Goal: Find specific page/section: Find specific page/section

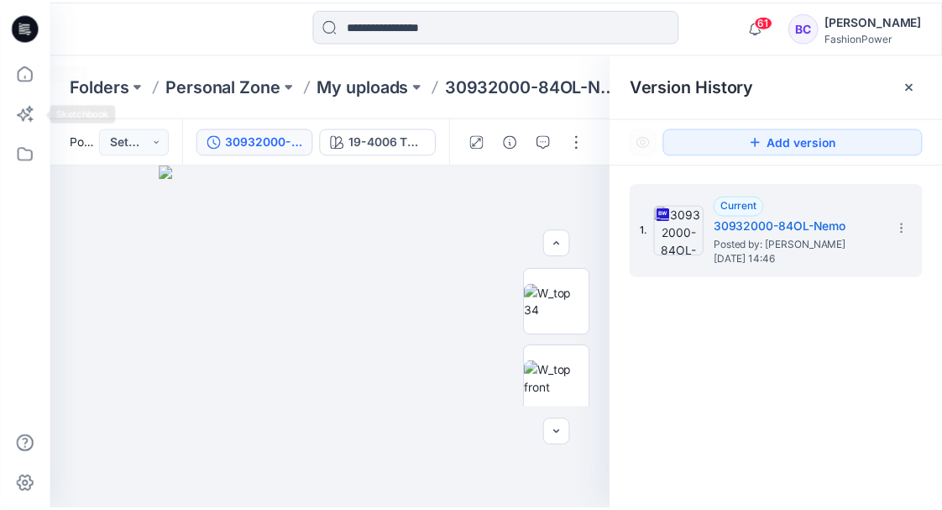
scroll to position [280, 0]
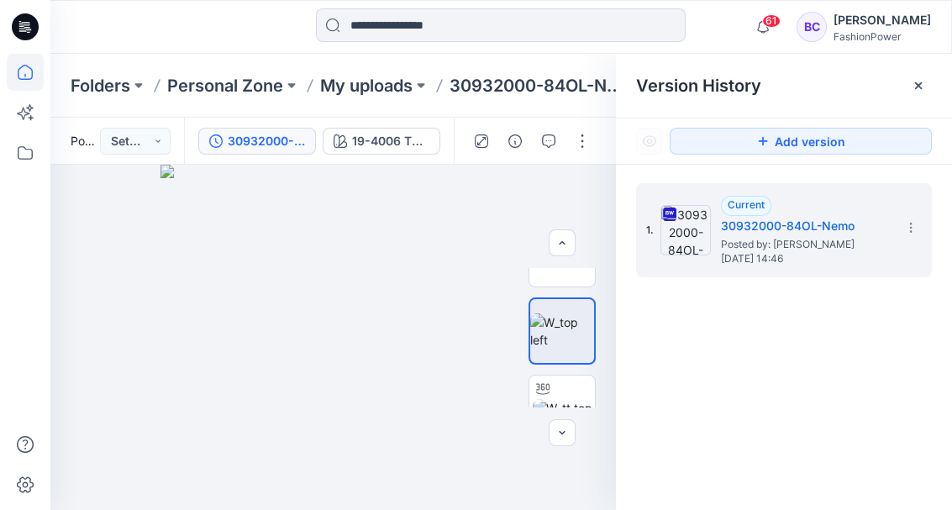
click at [24, 76] on icon at bounding box center [25, 72] width 37 height 37
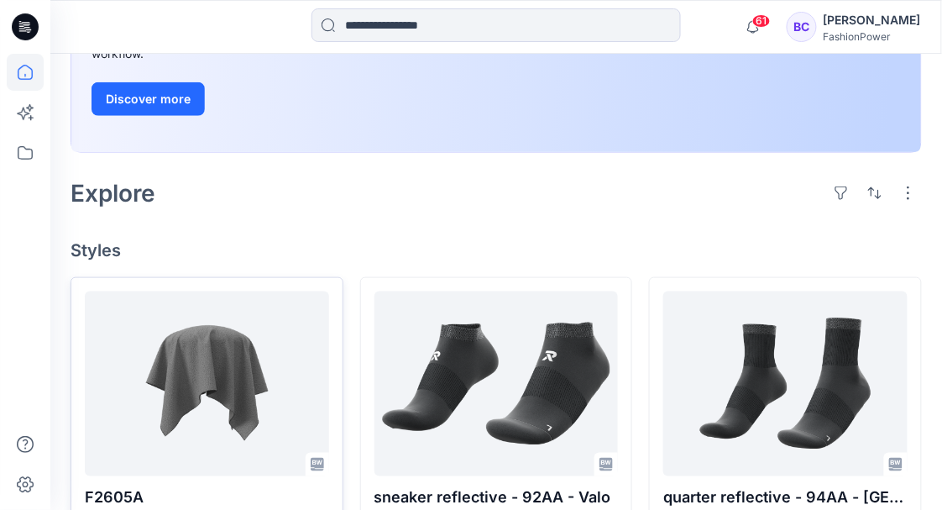
scroll to position [672, 0]
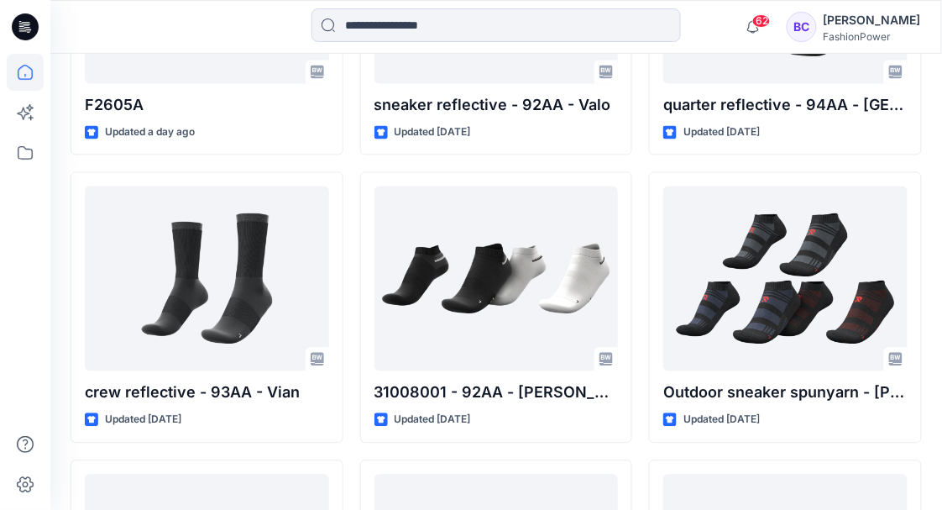
click at [26, 55] on icon at bounding box center [25, 72] width 37 height 37
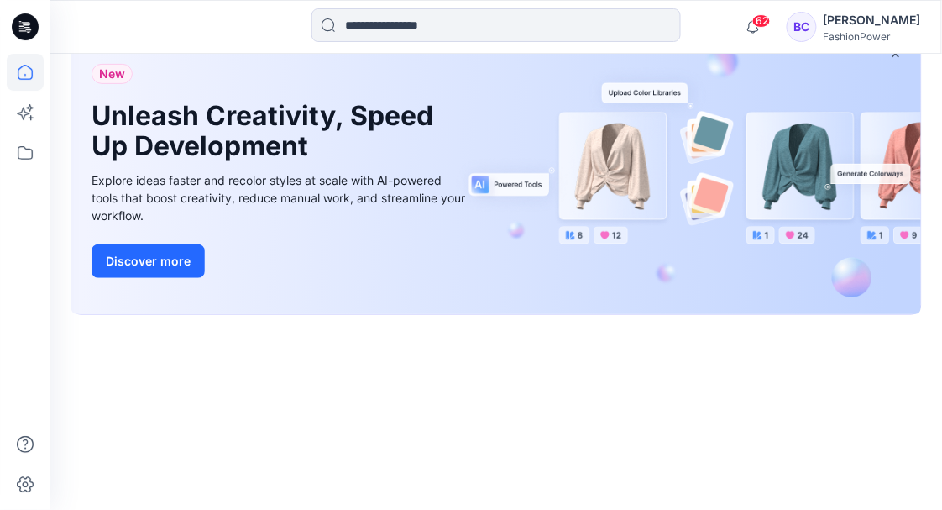
scroll to position [280, 0]
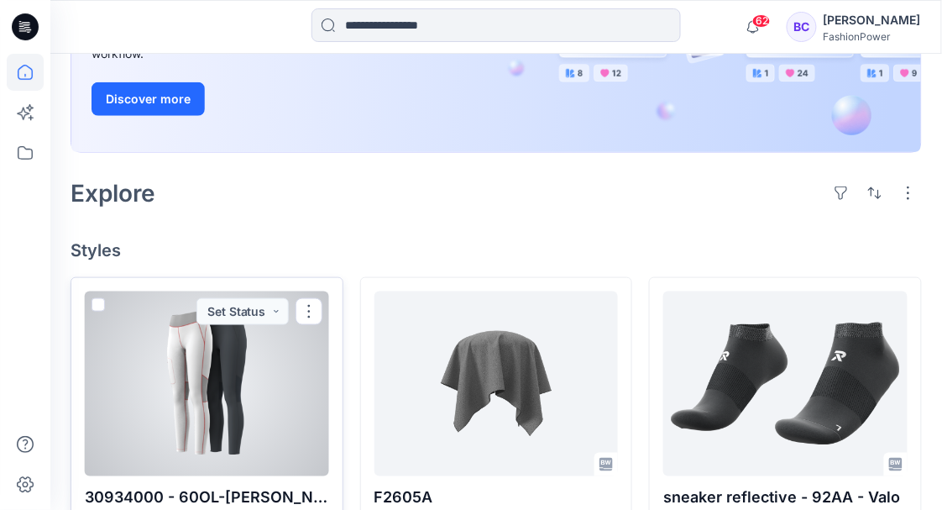
click at [181, 371] on div at bounding box center [207, 383] width 244 height 185
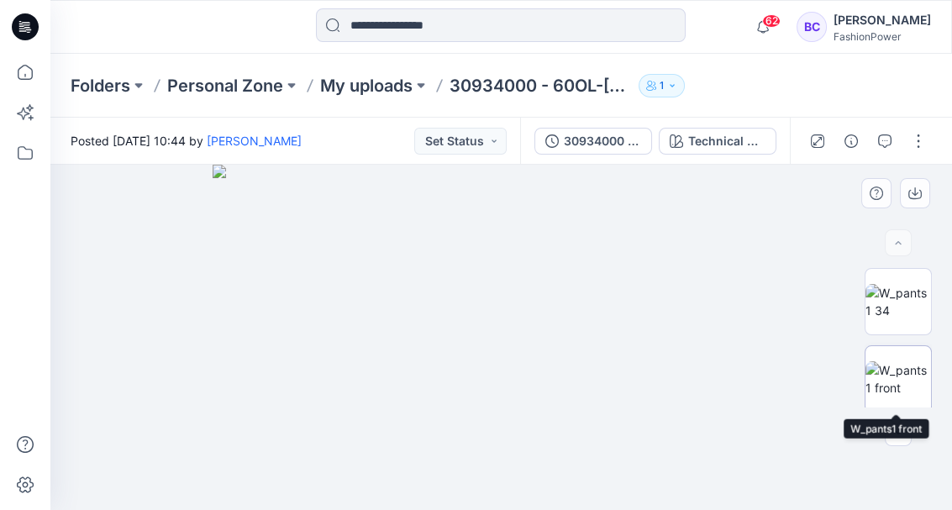
click at [892, 396] on img at bounding box center [898, 378] width 66 height 35
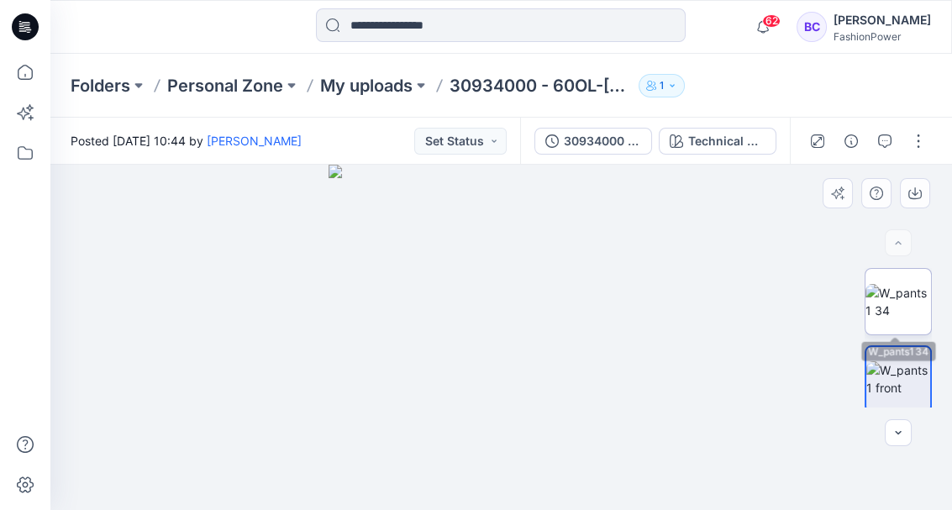
click at [909, 292] on img at bounding box center [898, 301] width 66 height 35
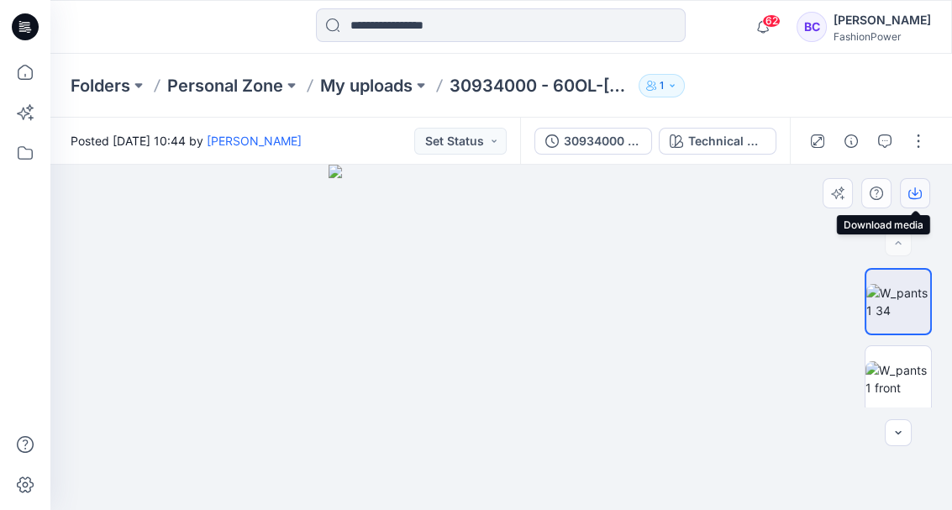
click at [917, 198] on icon "button" at bounding box center [914, 192] width 13 height 13
click at [892, 361] on img at bounding box center [898, 378] width 66 height 35
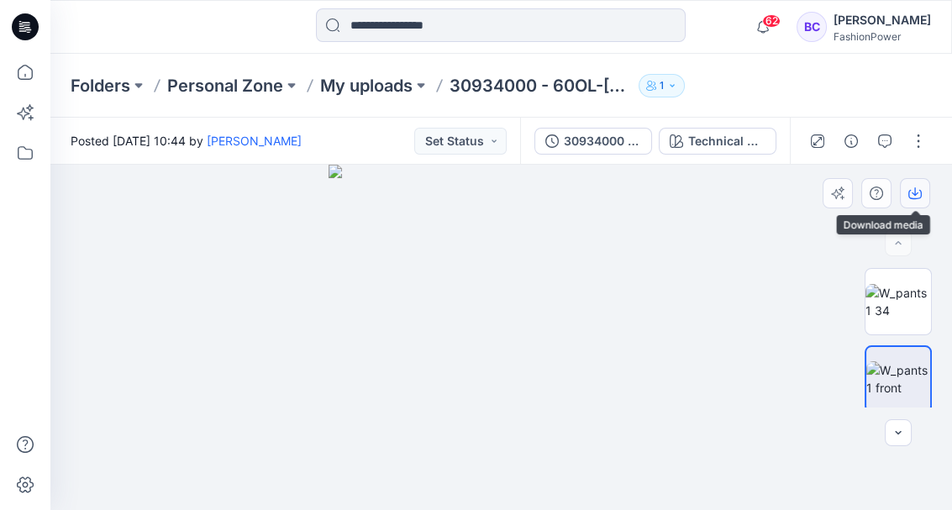
click at [913, 192] on icon "button" at bounding box center [914, 192] width 13 height 13
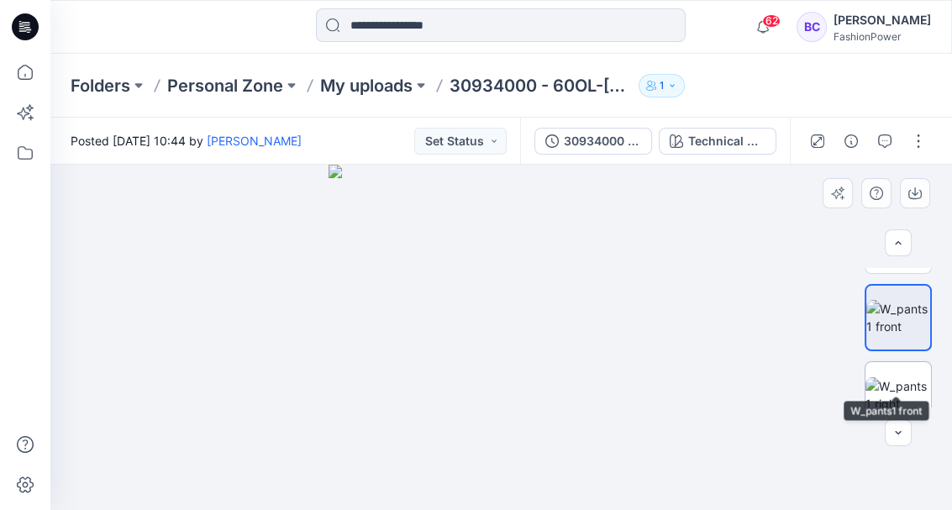
scroll to position [112, 0]
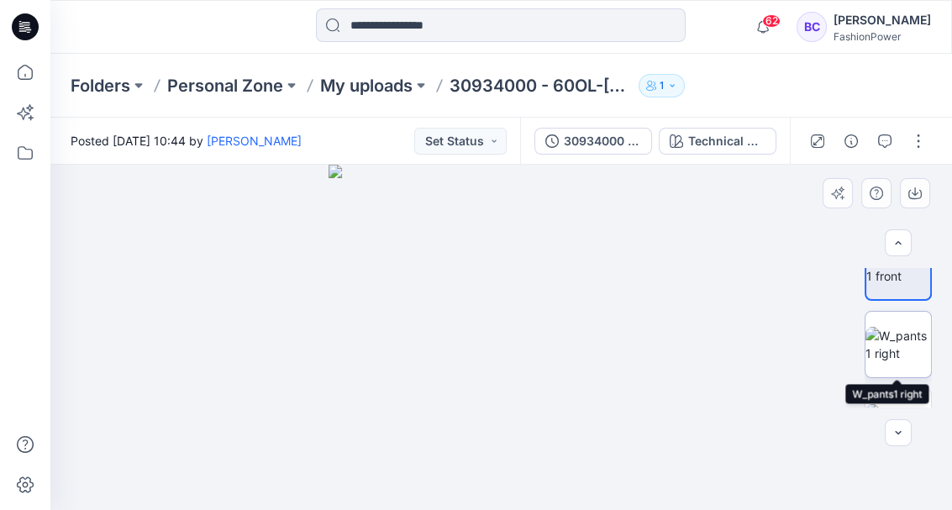
click at [904, 352] on img at bounding box center [898, 344] width 66 height 35
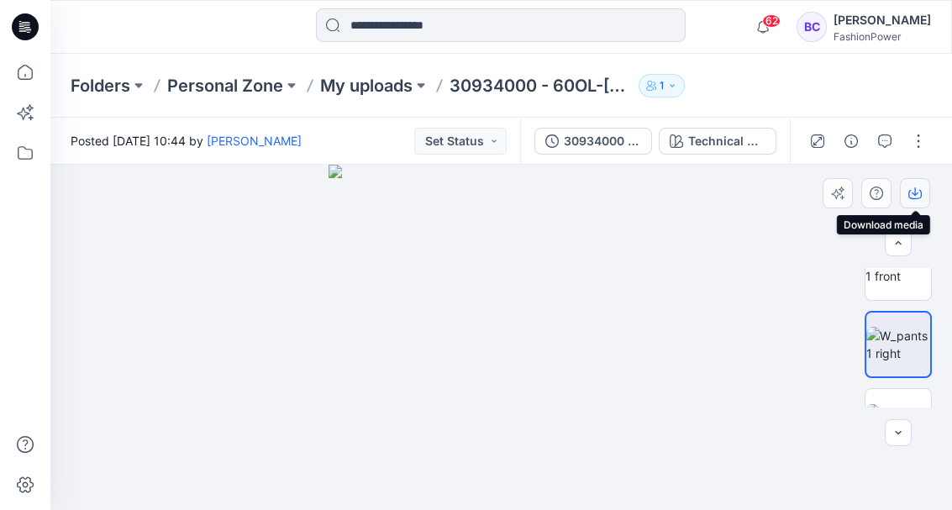
click at [919, 186] on icon "button" at bounding box center [914, 192] width 13 height 13
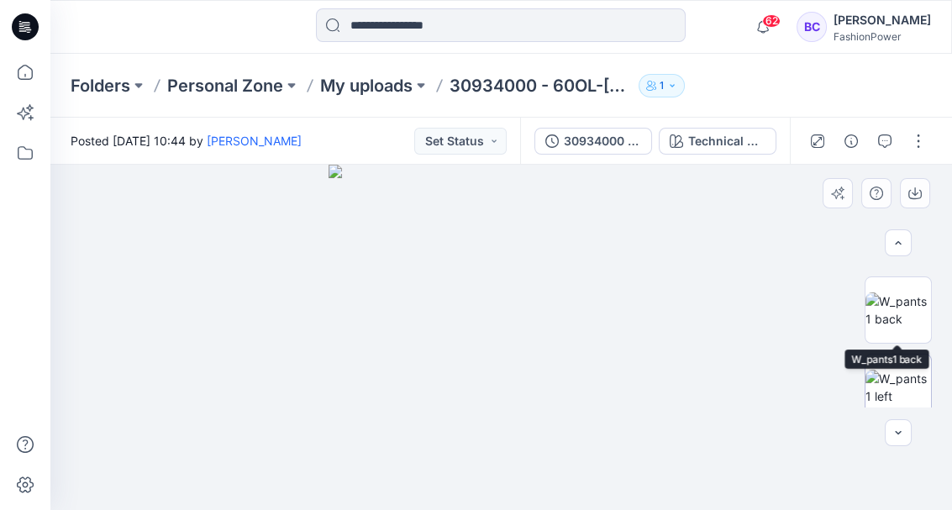
click at [882, 371] on img at bounding box center [898, 387] width 66 height 35
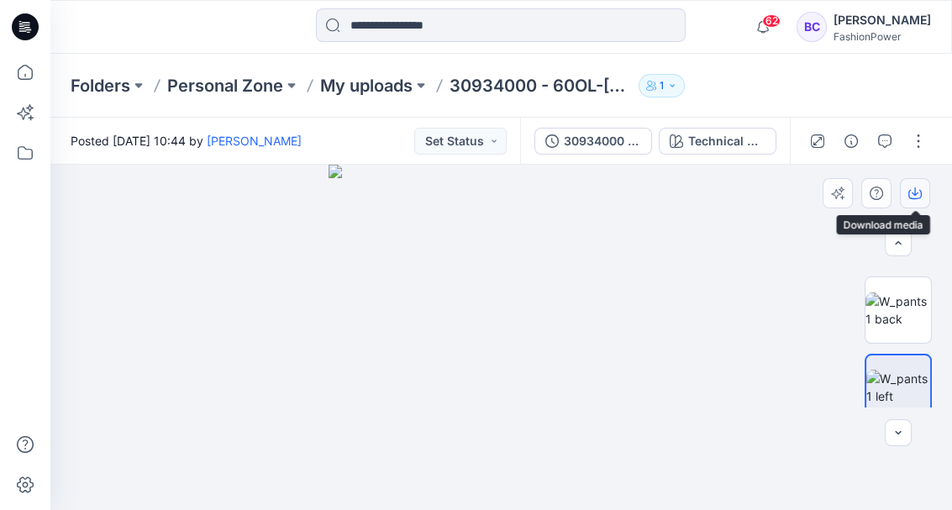
click at [916, 196] on icon "button" at bounding box center [914, 192] width 13 height 13
drag, startPoint x: 905, startPoint y: 302, endPoint x: 908, endPoint y: 289, distance: 13.9
click at [905, 302] on img at bounding box center [898, 309] width 66 height 35
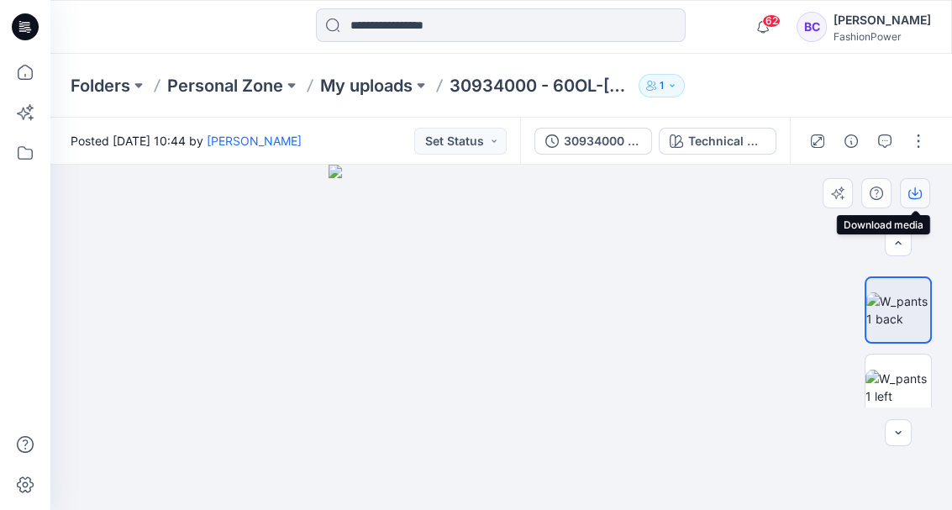
click at [920, 192] on icon "button" at bounding box center [914, 192] width 13 height 13
click at [615, 212] on img at bounding box center [501, 338] width 346 height 346
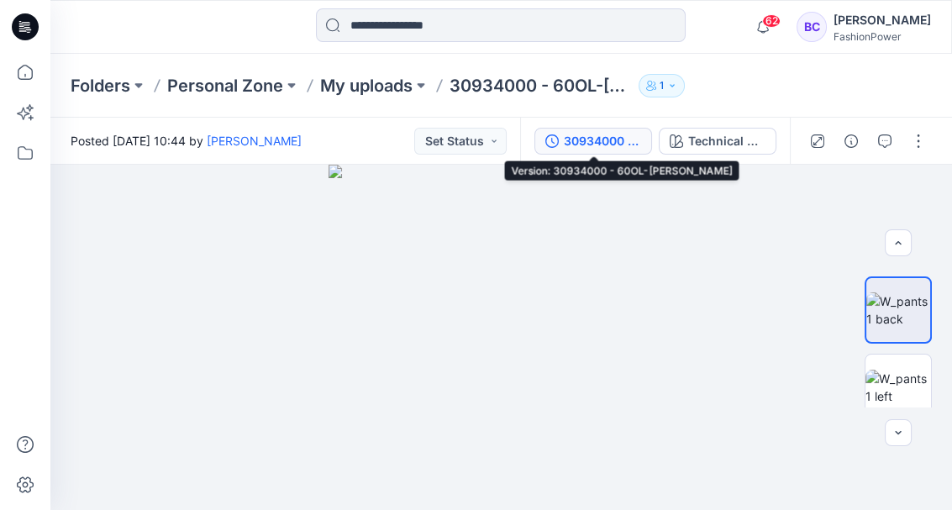
click at [610, 143] on div "30934000 - 60OL-[PERSON_NAME]" at bounding box center [602, 141] width 77 height 18
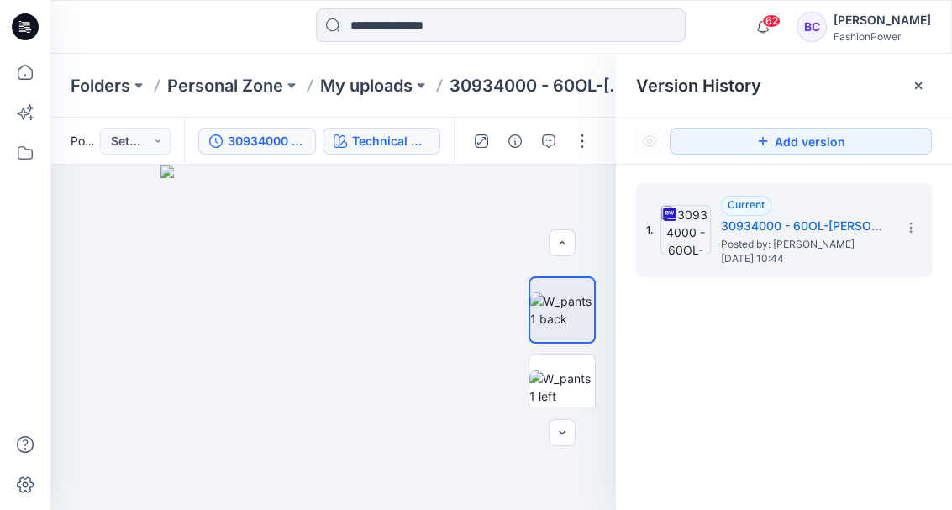
click at [405, 143] on div "Technical Drawing" at bounding box center [390, 141] width 77 height 18
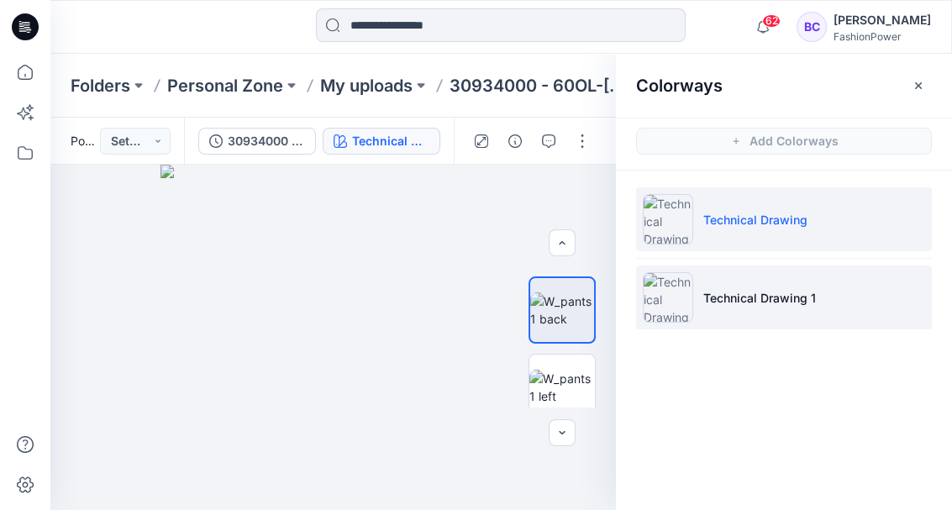
click at [759, 280] on li "Technical Drawing 1" at bounding box center [784, 297] width 296 height 64
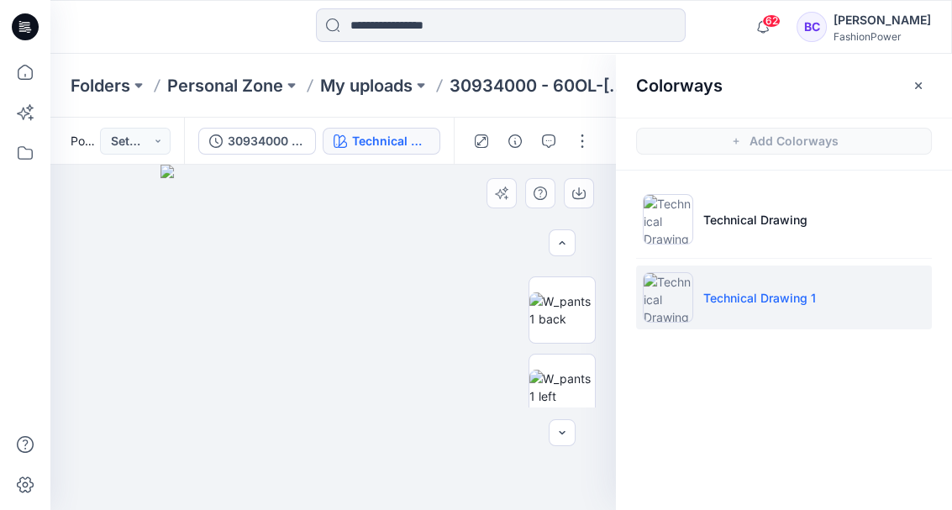
click at [323, 297] on img at bounding box center [333, 338] width 346 height 346
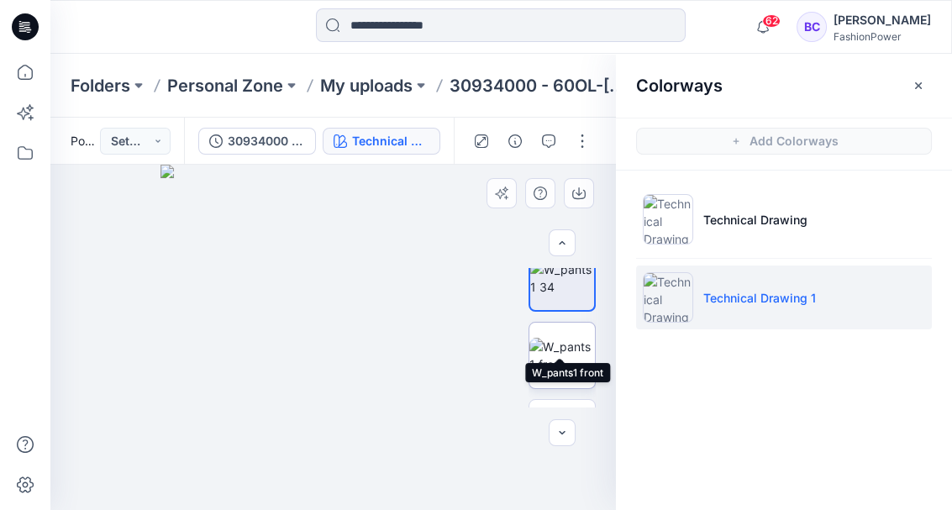
scroll to position [0, 0]
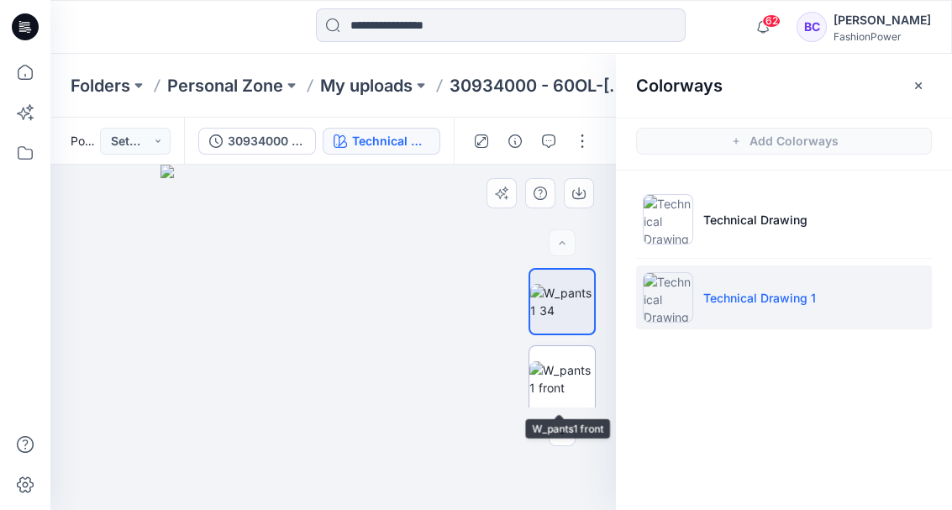
click at [572, 369] on img at bounding box center [562, 378] width 66 height 35
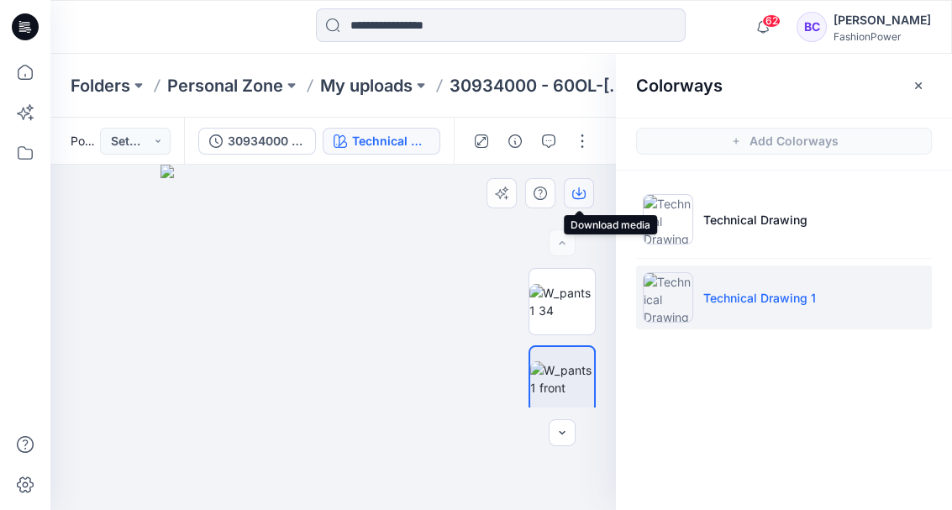
click at [580, 185] on button "button" at bounding box center [579, 193] width 30 height 30
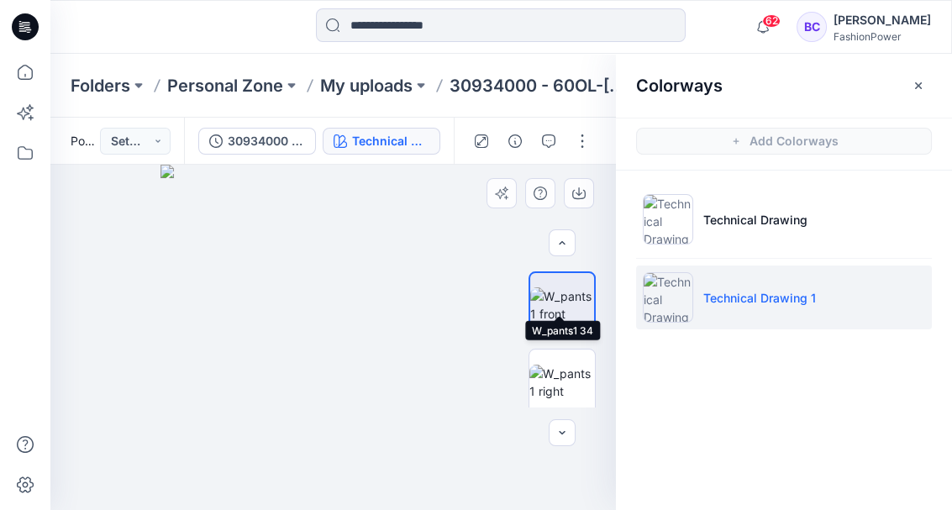
scroll to position [112, 0]
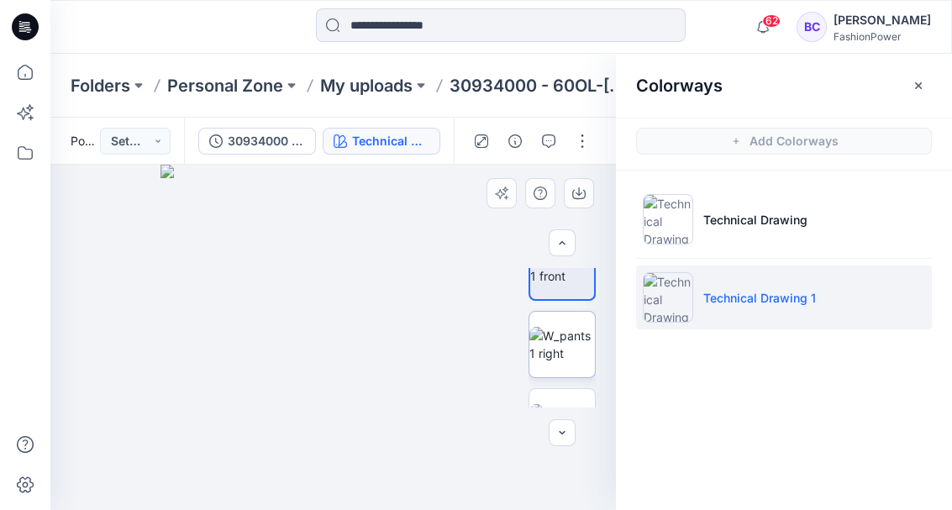
click at [563, 327] on img at bounding box center [562, 344] width 66 height 35
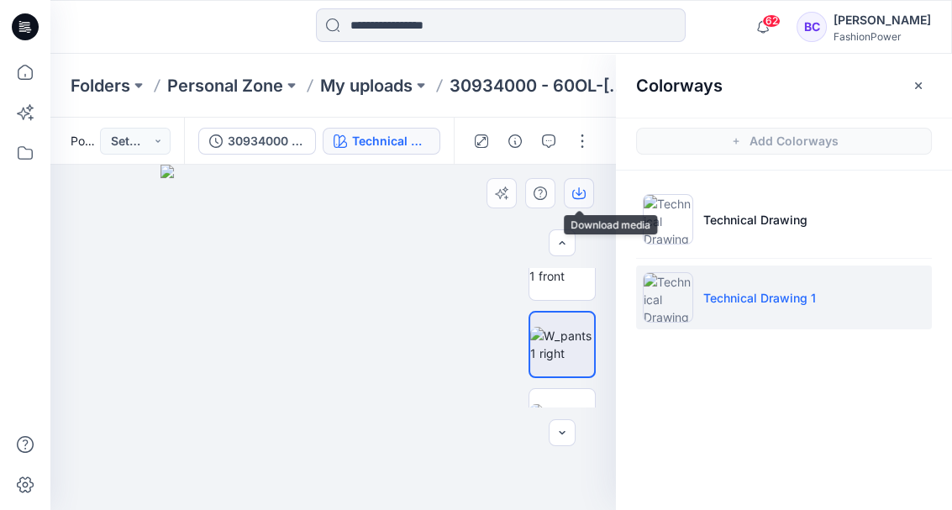
click at [580, 196] on icon "button" at bounding box center [578, 192] width 13 height 13
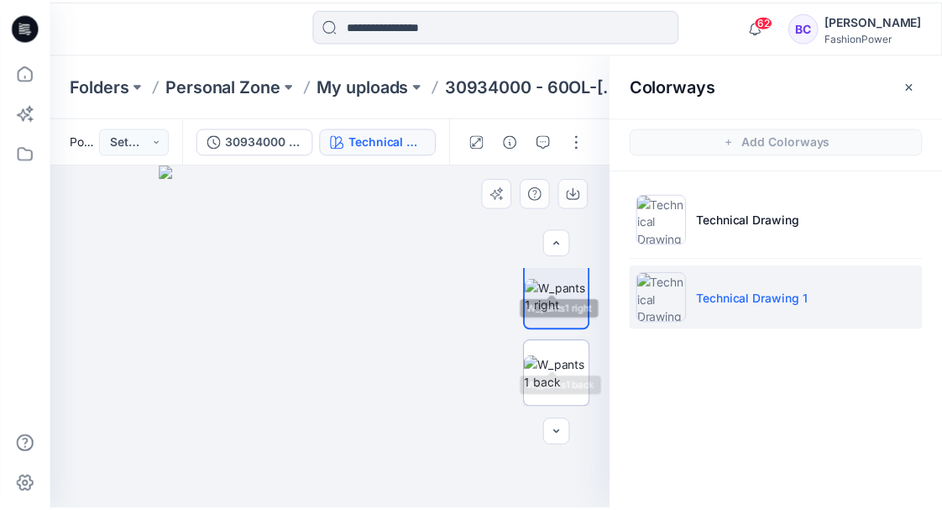
scroll to position [223, 0]
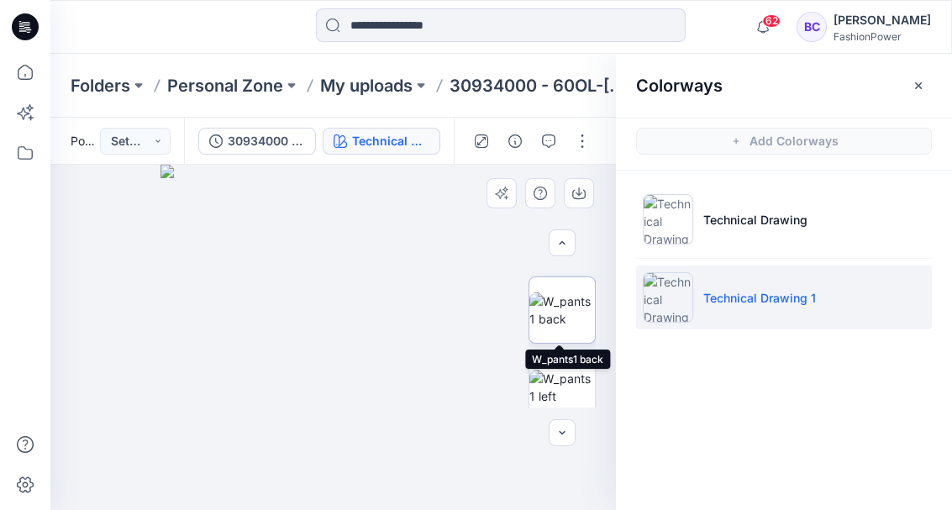
click at [551, 328] on img at bounding box center [562, 309] width 66 height 35
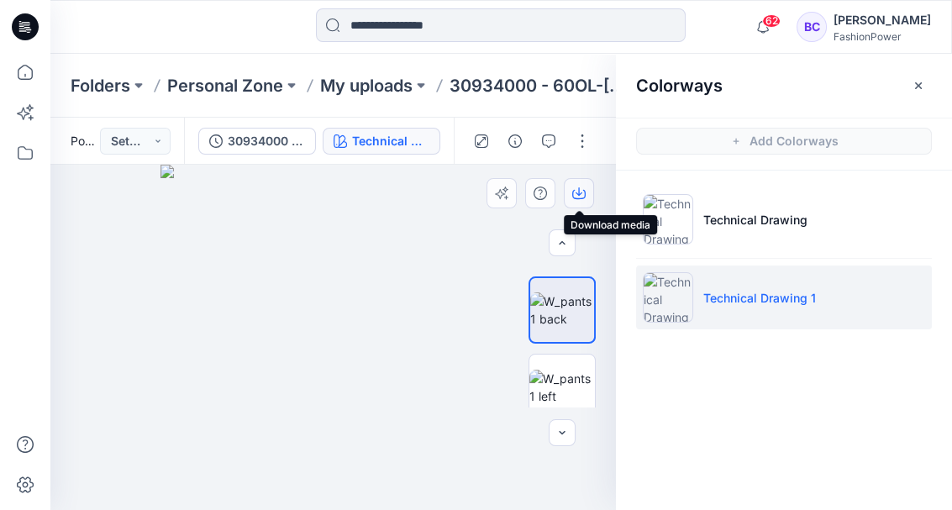
click at [585, 194] on icon "button" at bounding box center [578, 194] width 13 height 9
click at [548, 370] on img at bounding box center [562, 387] width 66 height 35
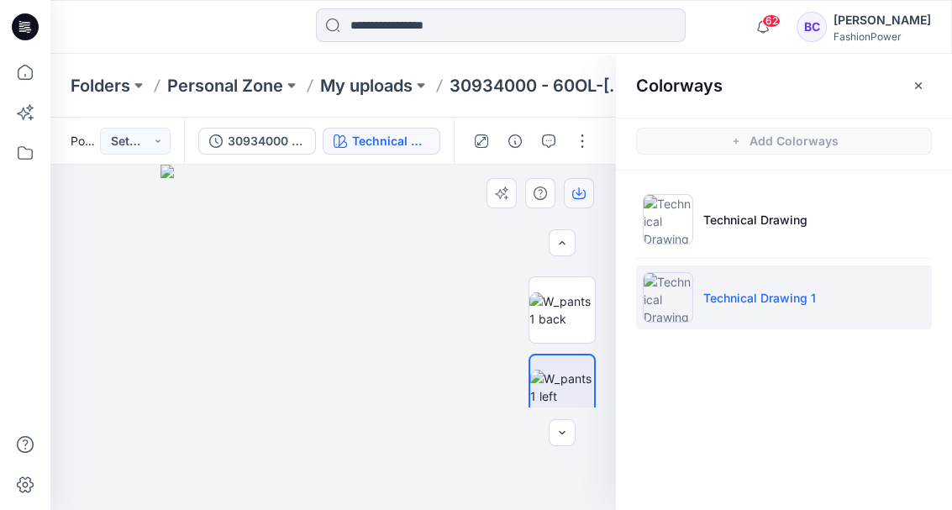
click at [575, 197] on icon "button" at bounding box center [578, 192] width 13 height 13
click at [501, 96] on p "30934000 - 60OL-[PERSON_NAME]" at bounding box center [540, 86] width 182 height 24
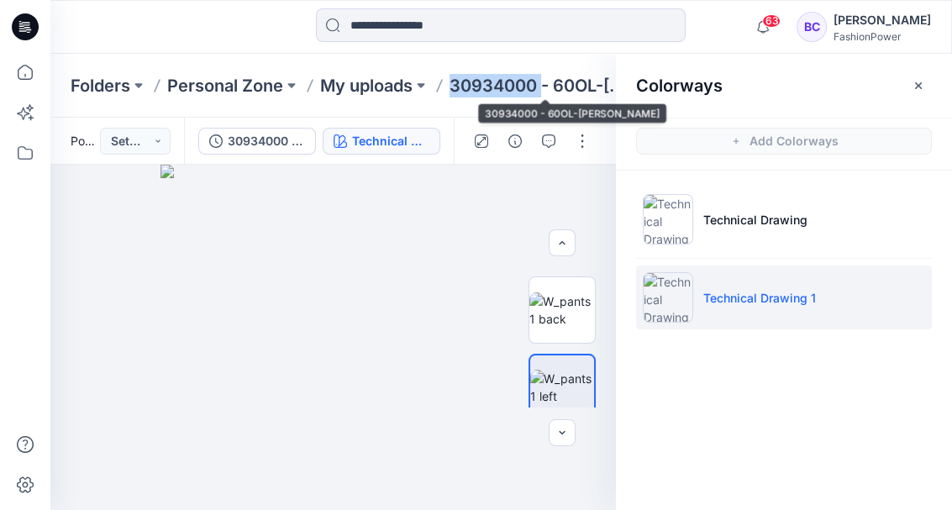
click at [501, 96] on p "30934000 - 60OL-[PERSON_NAME]" at bounding box center [540, 86] width 182 height 24
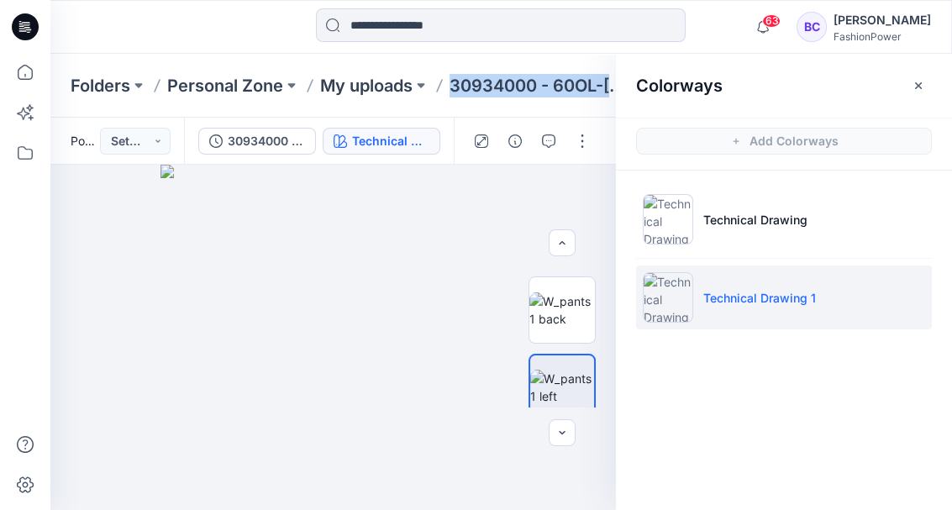
click at [501, 96] on p "30934000 - 60OL-[PERSON_NAME]" at bounding box center [540, 86] width 182 height 24
click at [346, 81] on p "My uploads" at bounding box center [366, 86] width 92 height 24
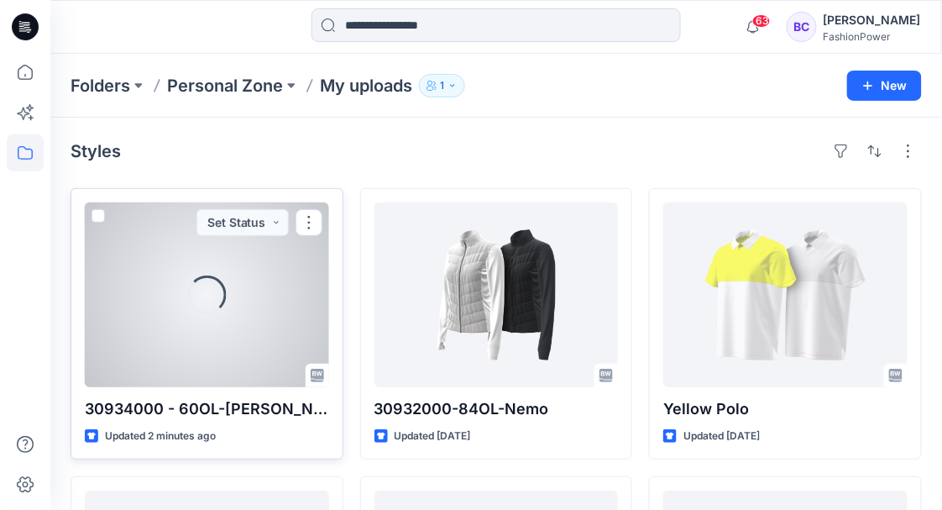
click at [181, 410] on p "30934000 - 60OL-[PERSON_NAME]" at bounding box center [207, 409] width 244 height 24
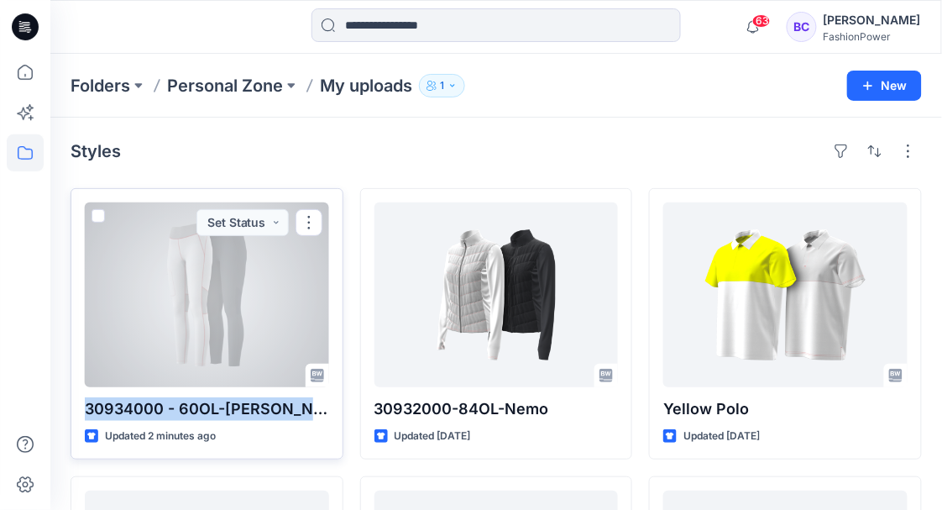
click at [181, 410] on p "30934000 - 60OL-[PERSON_NAME]" at bounding box center [207, 409] width 244 height 24
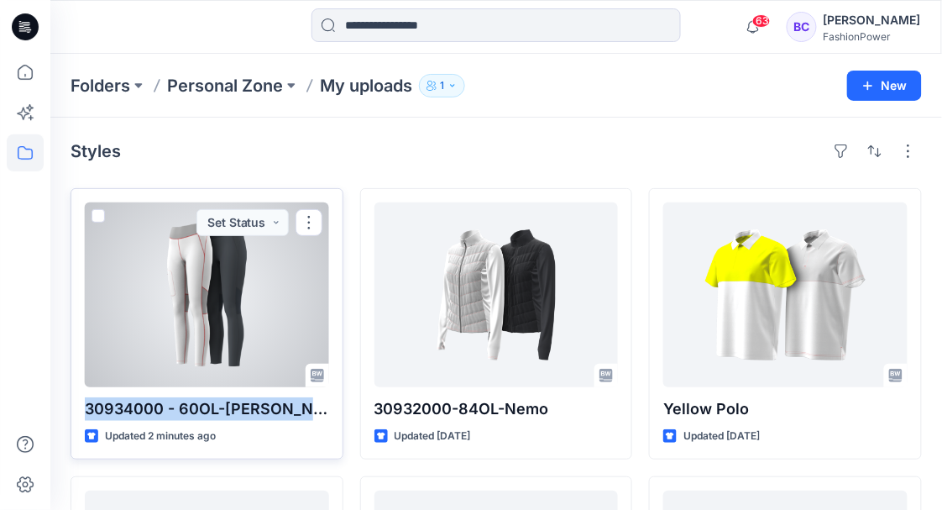
copy div "30934000 - 60OL-[PERSON_NAME]"
